Goal: Communication & Community: Answer question/provide support

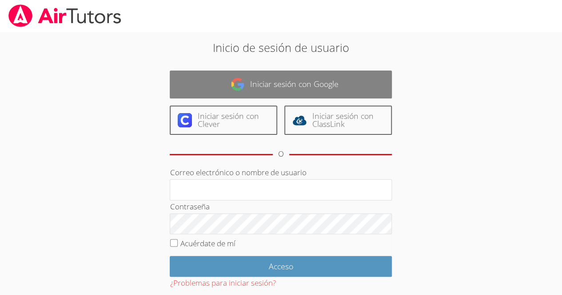
click at [308, 81] on font "Iniciar sesión con Google" at bounding box center [294, 84] width 88 height 11
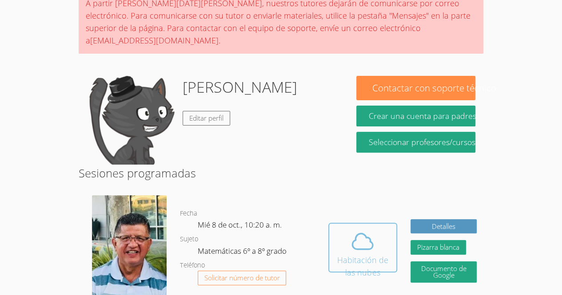
scroll to position [81, 0]
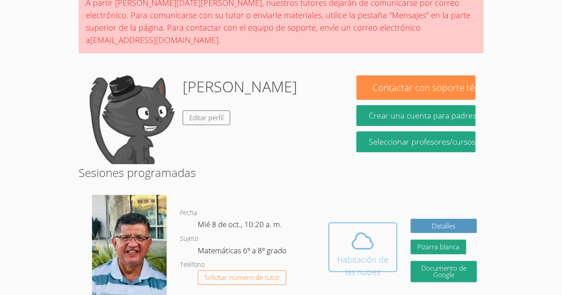
click at [355, 254] on font "Habitación de las nubes" at bounding box center [362, 265] width 51 height 23
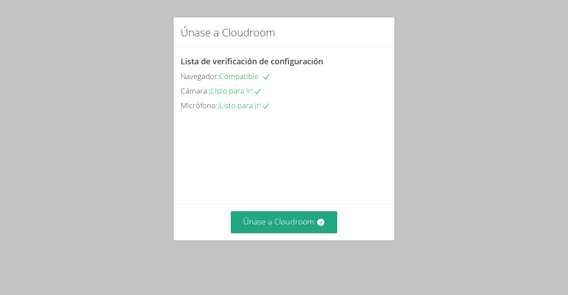
click at [293, 261] on div "Únase a Cloudroom Lista de verificación de configuración Navegador: Compatible …" at bounding box center [284, 147] width 568 height 295
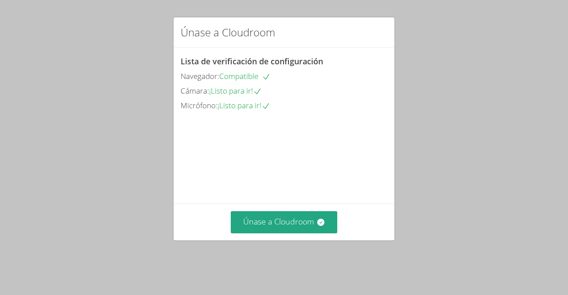
click at [293, 261] on div "Únase a Cloudroom Lista de verificación de configuración Navegador: Compatible …" at bounding box center [284, 147] width 568 height 295
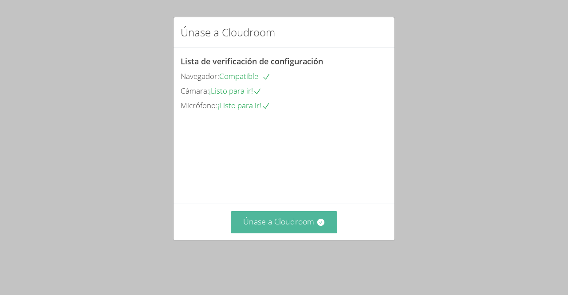
click at [270, 227] on font "Únase a Cloudroom" at bounding box center [278, 221] width 71 height 11
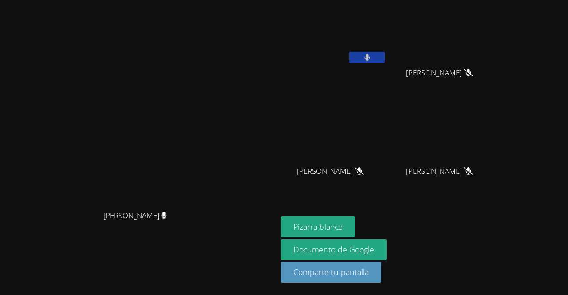
click at [385, 62] on button at bounding box center [367, 57] width 36 height 11
click at [380, 214] on aside "[PERSON_NAME] [PERSON_NAME] [PERSON_NAME] [PERSON_NAME] [PERSON_NAME] [PERSON_N…" at bounding box center [388, 147] width 222 height 295
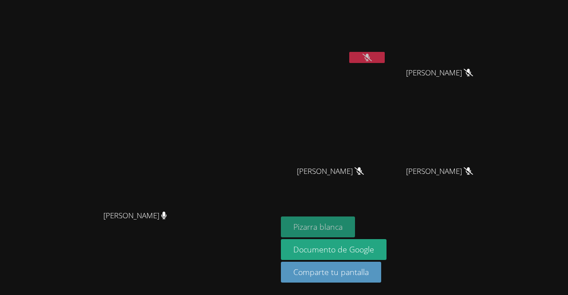
click at [343, 226] on font "Pizarra blanca" at bounding box center [317, 227] width 49 height 11
click at [385, 59] on button at bounding box center [367, 57] width 36 height 11
click at [355, 222] on button "Pizarra blanca" at bounding box center [318, 227] width 74 height 21
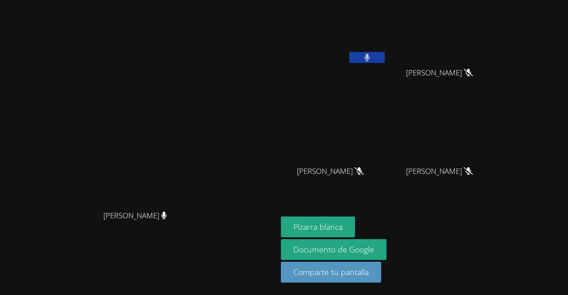
click at [385, 61] on button at bounding box center [367, 57] width 36 height 11
click at [385, 57] on button at bounding box center [367, 57] width 36 height 11
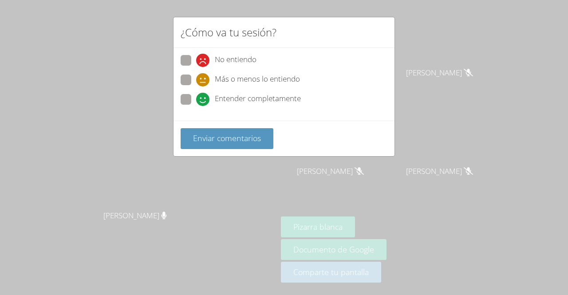
click at [211, 96] on div "Entender completamente" at bounding box center [248, 99] width 105 height 13
click at [204, 96] on input "Entender completamente" at bounding box center [200, 98] width 8 height 8
radio input "true"
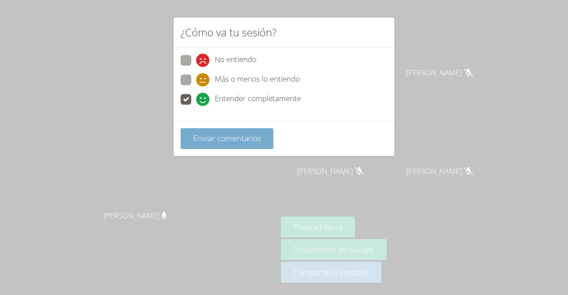
click at [222, 133] on font "Enviar comentarios" at bounding box center [227, 138] width 68 height 11
